Goal: Task Accomplishment & Management: Manage account settings

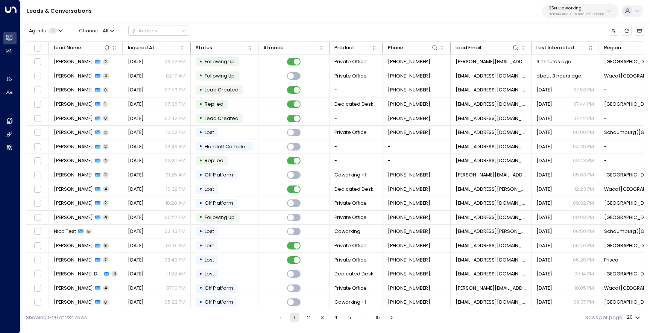
click at [575, 11] on p "25N Coworking" at bounding box center [576, 8] width 55 height 5
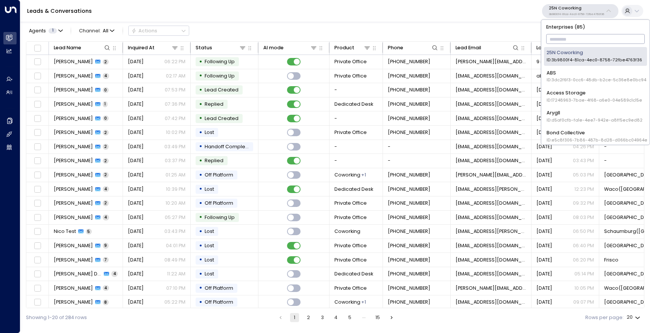
click at [567, 37] on input "text" at bounding box center [595, 39] width 99 height 13
type input "***"
click at [568, 89] on div "Uniti Demos ID: 4c025b01-9fa0-46ff-ab3a-a620b886896e" at bounding box center [595, 96] width 97 height 14
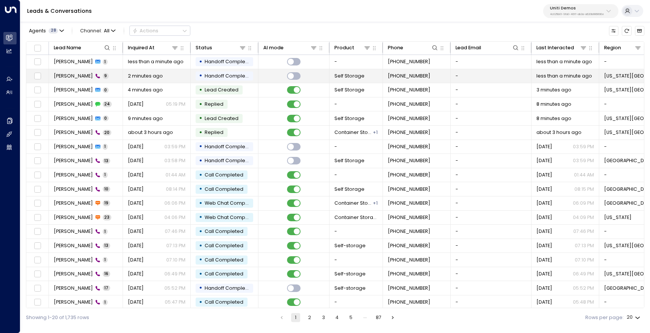
click at [69, 72] on td "[PERSON_NAME] 9" at bounding box center [86, 76] width 74 height 14
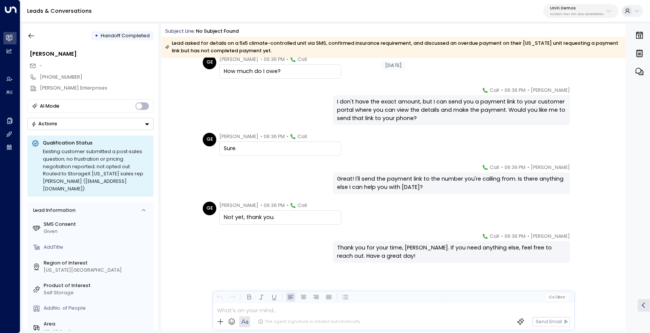
scroll to position [148, 0]
click at [31, 32] on icon "button" at bounding box center [31, 36] width 8 height 8
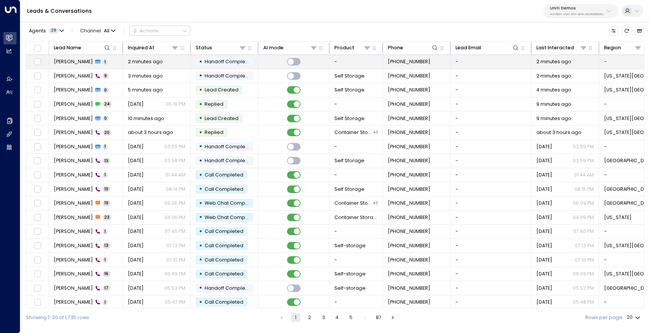
click at [71, 64] on span "[PERSON_NAME]" at bounding box center [73, 61] width 39 height 7
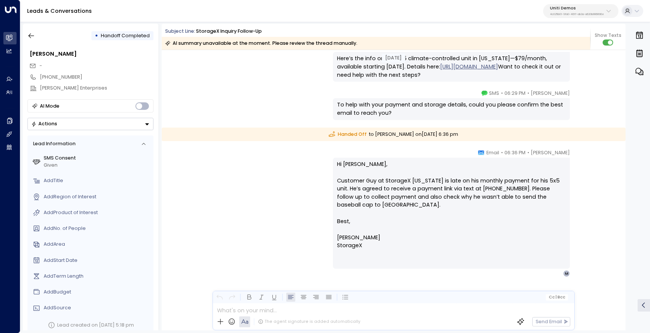
scroll to position [8768, 0]
click at [30, 33] on icon "button" at bounding box center [31, 36] width 8 height 8
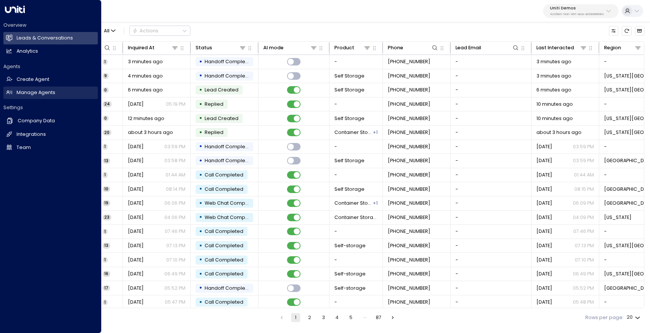
click at [39, 93] on h2 "Manage Agents" at bounding box center [36, 92] width 39 height 7
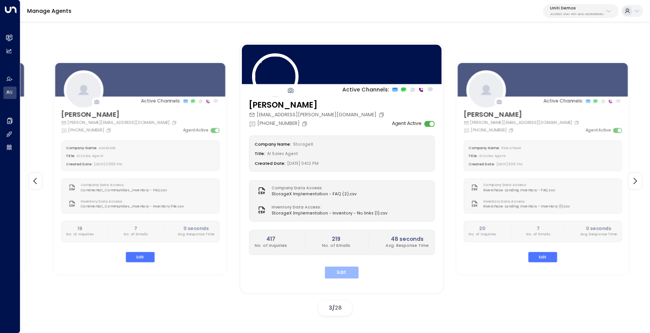
click at [348, 272] on button "Edit" at bounding box center [342, 273] width 34 height 12
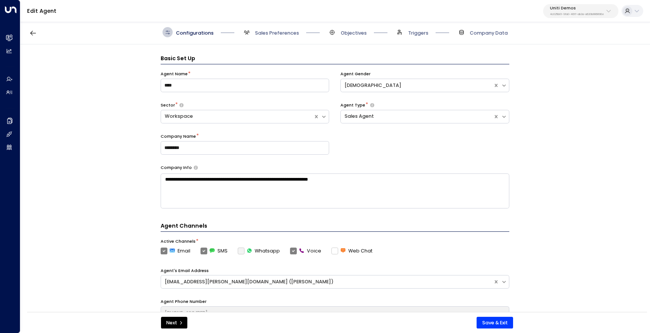
scroll to position [10, 0]
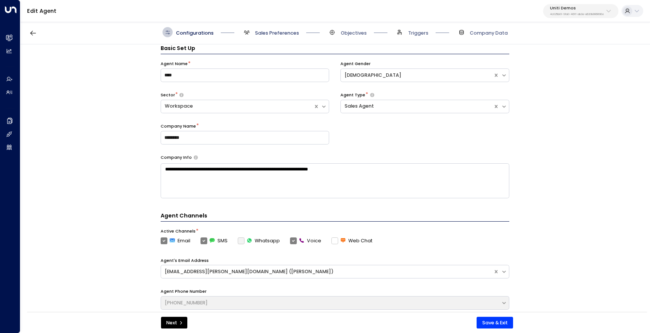
click at [270, 34] on span "Sales Preferences" at bounding box center [277, 33] width 44 height 7
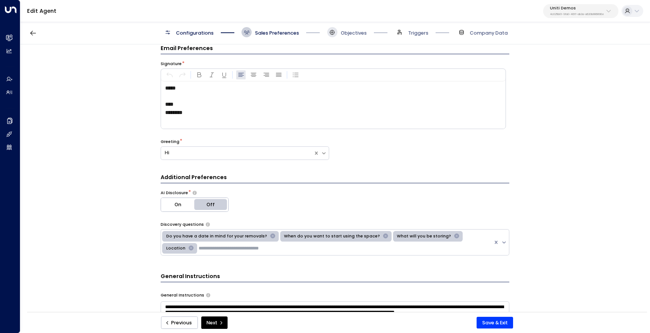
click at [331, 35] on icon at bounding box center [332, 32] width 6 height 6
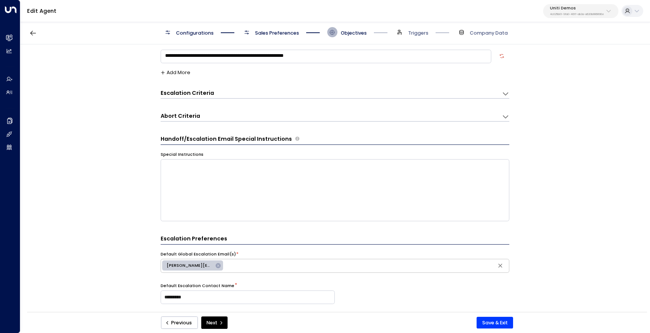
scroll to position [0, 0]
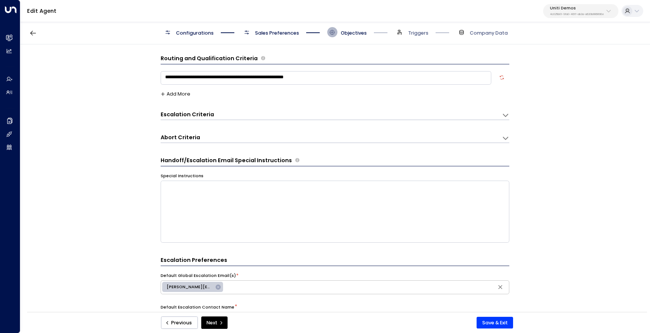
click at [285, 113] on div "Escalation Criteria Reset" at bounding box center [328, 115] width 334 height 8
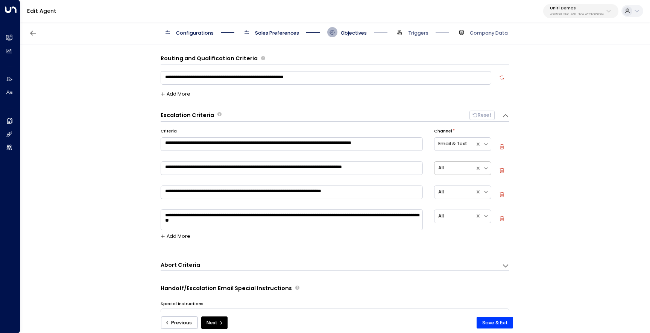
click at [463, 167] on div at bounding box center [454, 168] width 33 height 9
click at [462, 222] on div "Email & Text" at bounding box center [462, 225] width 57 height 13
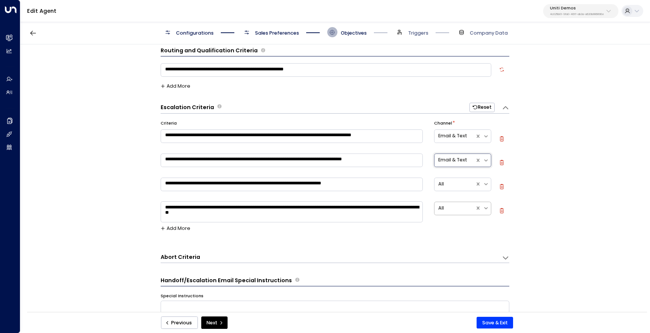
click at [452, 206] on div at bounding box center [454, 208] width 33 height 9
click at [542, 206] on div "**********" at bounding box center [334, 180] width 629 height 272
click at [458, 210] on div at bounding box center [454, 208] width 33 height 9
click at [516, 261] on div "**********" at bounding box center [334, 180] width 629 height 272
click at [496, 326] on button "Save & Exit" at bounding box center [495, 323] width 36 height 12
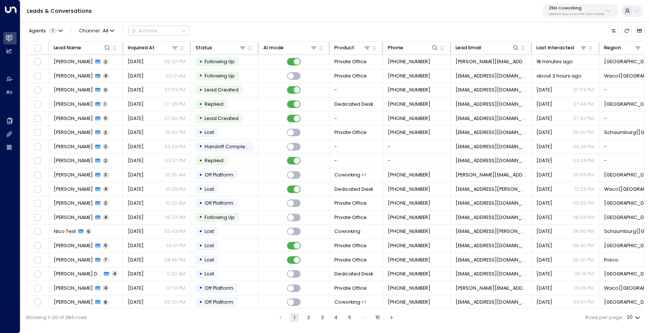
click at [551, 9] on p "25N Coworking" at bounding box center [576, 8] width 55 height 5
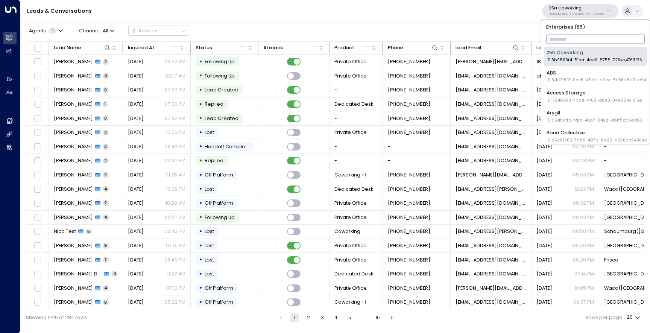
click at [554, 33] on input "text" at bounding box center [595, 39] width 99 height 13
type input "***"
click at [554, 96] on div "Uniti Demos ID: 4c025b01-9fa0-46ff-ab3a-a620b886896e" at bounding box center [595, 96] width 97 height 14
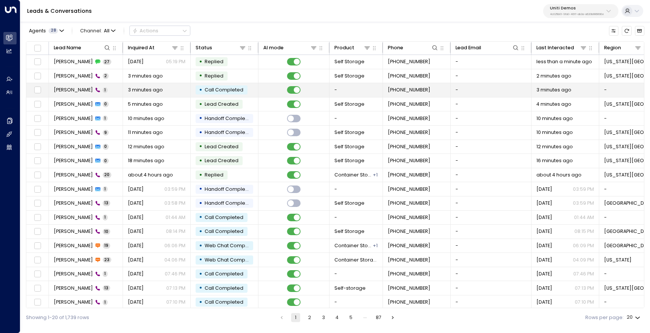
click at [69, 87] on span "[PERSON_NAME]" at bounding box center [73, 90] width 39 height 7
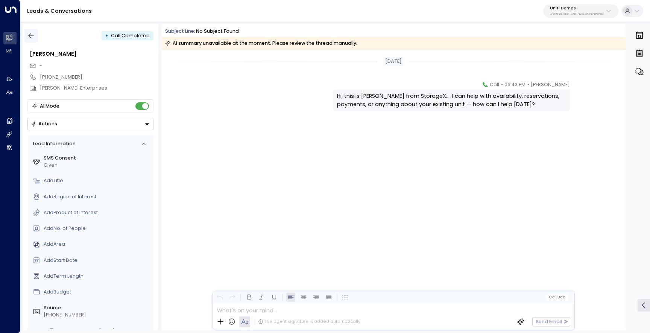
click at [33, 38] on icon "button" at bounding box center [31, 36] width 8 height 8
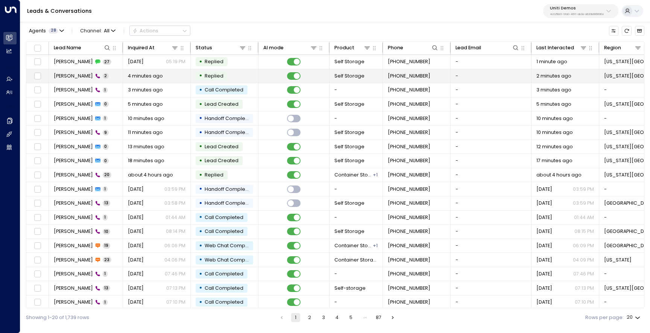
click at [82, 76] on span "[PERSON_NAME]" at bounding box center [73, 76] width 39 height 7
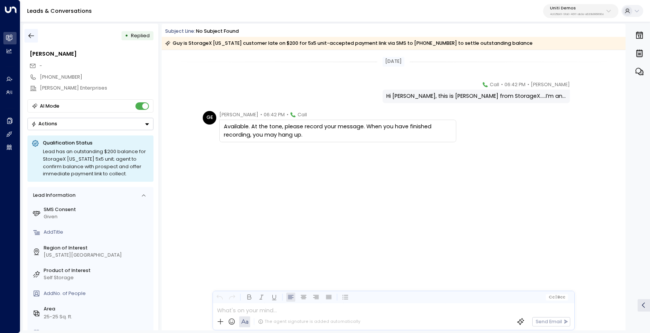
click at [35, 35] on button "button" at bounding box center [31, 36] width 14 height 14
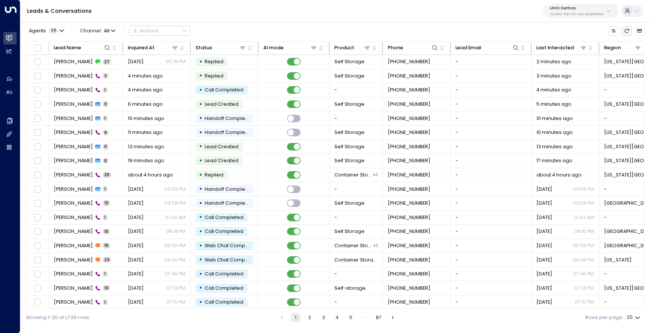
click at [625, 27] on button "Refresh" at bounding box center [626, 30] width 9 height 9
click at [625, 31] on icon "Refresh" at bounding box center [626, 30] width 5 height 5
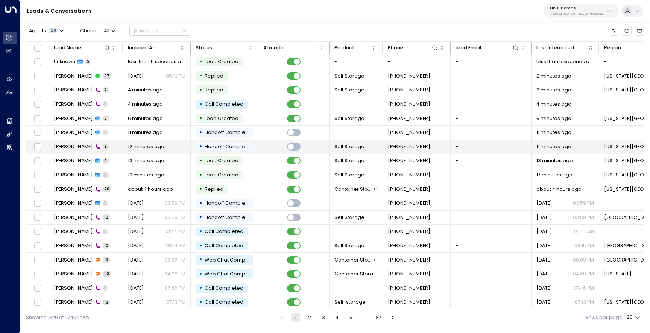
click at [72, 148] on span "[PERSON_NAME]" at bounding box center [73, 146] width 39 height 7
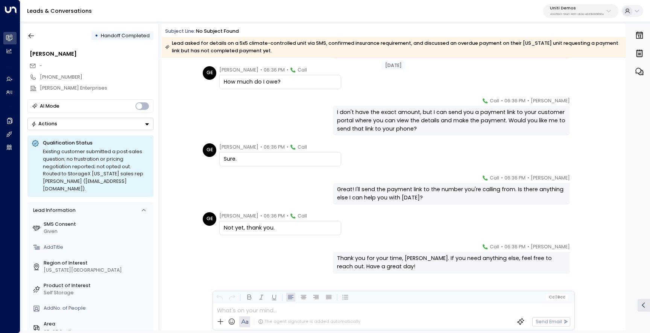
scroll to position [148, 0]
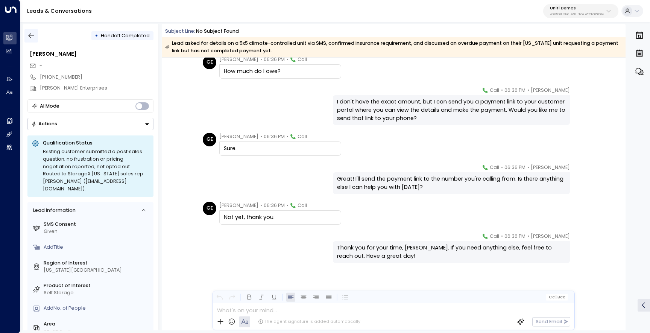
click at [30, 36] on icon "button" at bounding box center [32, 35] width 6 height 5
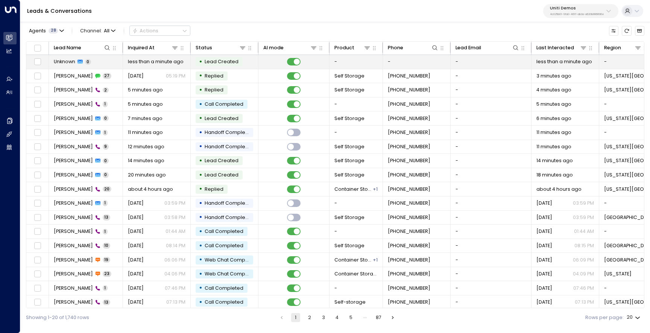
click at [67, 62] on span "Unknown" at bounding box center [64, 61] width 21 height 7
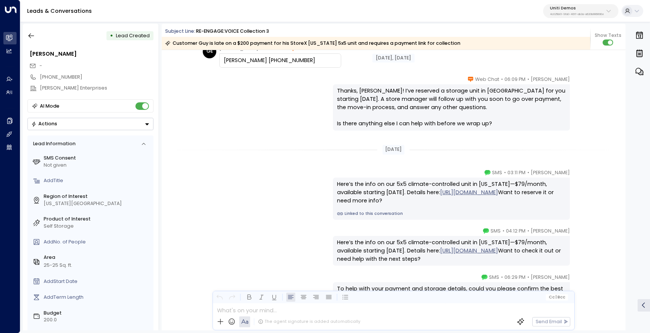
scroll to position [8130, 0]
click at [32, 31] on button "button" at bounding box center [31, 36] width 14 height 14
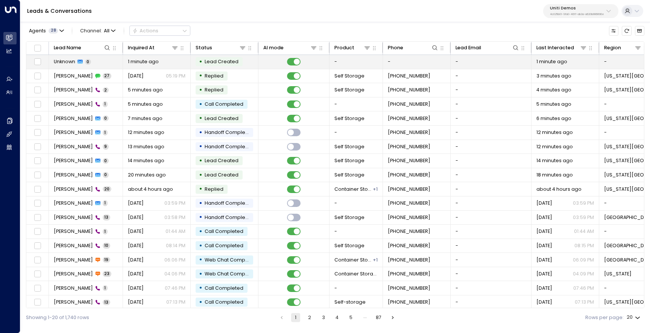
click at [64, 62] on span "Unknown" at bounding box center [64, 61] width 21 height 7
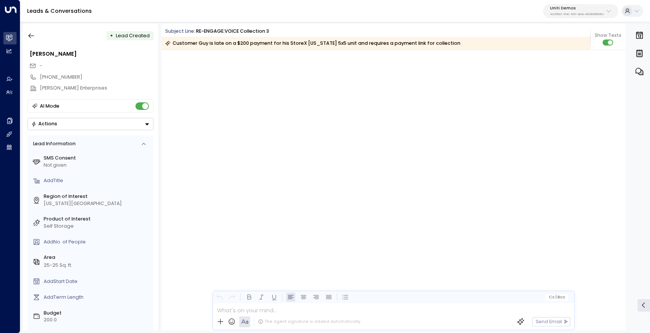
scroll to position [9059, 0]
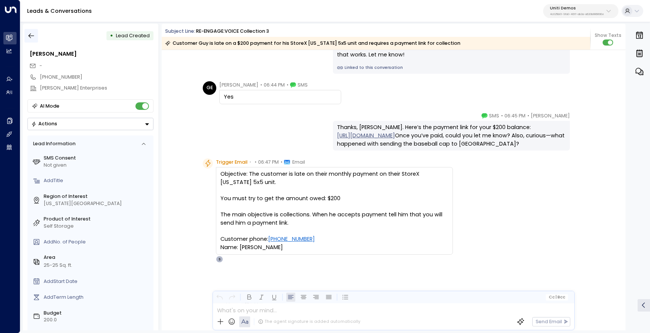
click at [31, 33] on icon "button" at bounding box center [31, 36] width 8 height 8
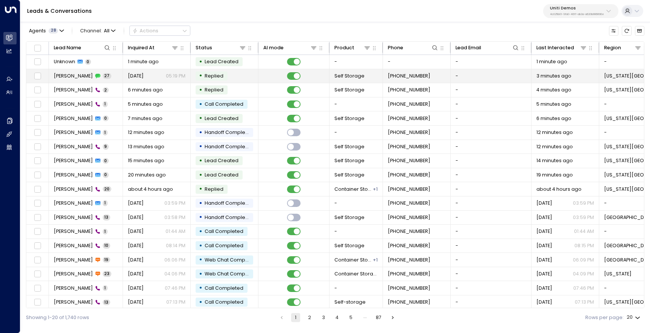
click at [69, 75] on span "[PERSON_NAME]" at bounding box center [73, 76] width 39 height 7
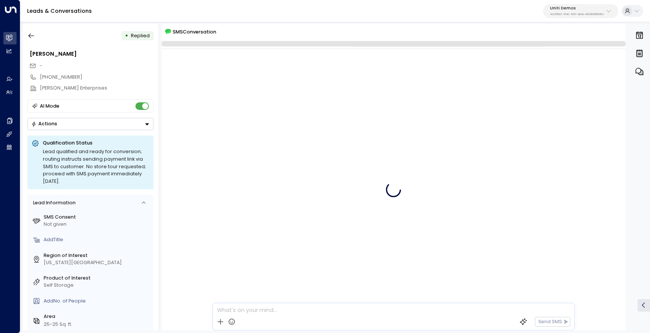
scroll to position [4747, 0]
